Goal: Navigation & Orientation: Find specific page/section

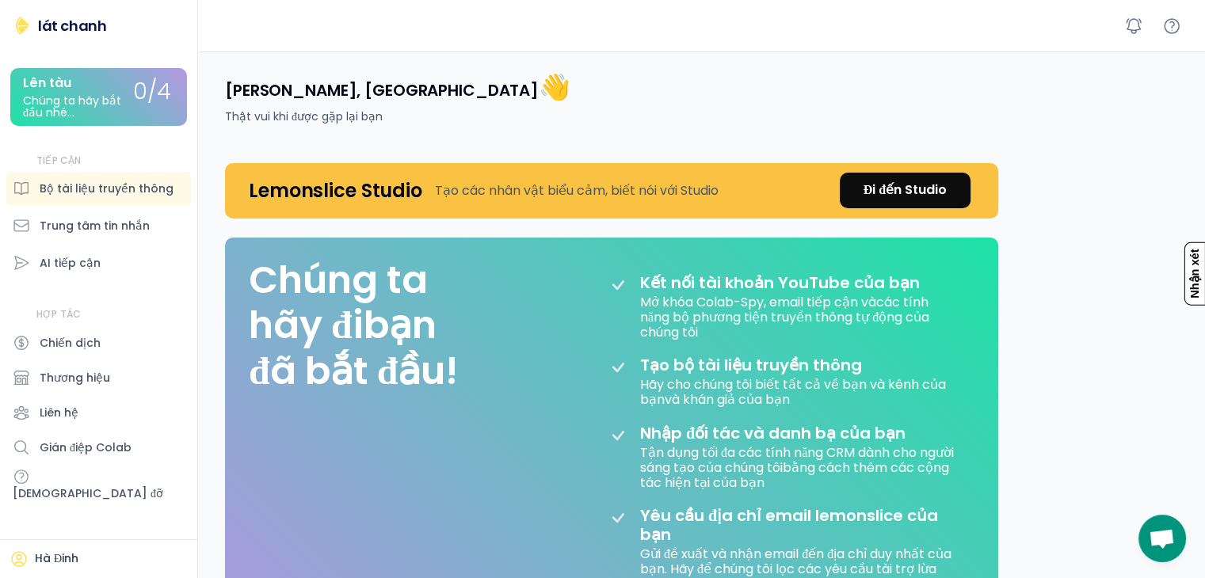
click at [672, 39] on div at bounding box center [701, 25] width 1007 height 51
click at [875, 188] on font "Đi đến Studio" at bounding box center [905, 190] width 83 height 18
click at [890, 188] on font "Đi đến Studio" at bounding box center [905, 190] width 83 height 18
click at [876, 196] on font "Đi đến Studio" at bounding box center [905, 190] width 83 height 18
